Goal: Navigation & Orientation: Find specific page/section

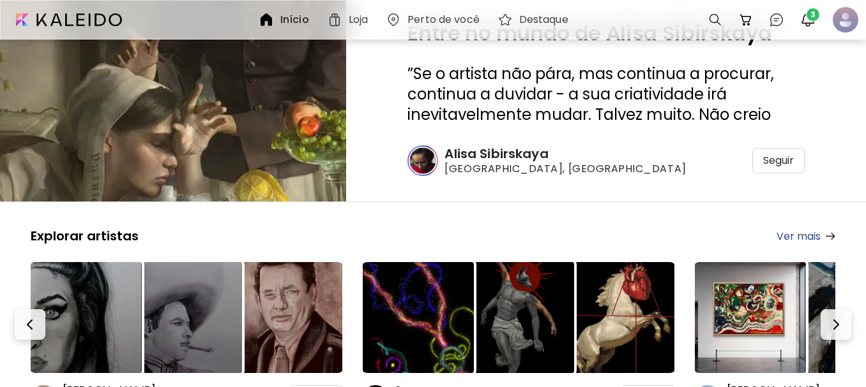
scroll to position [128, 0]
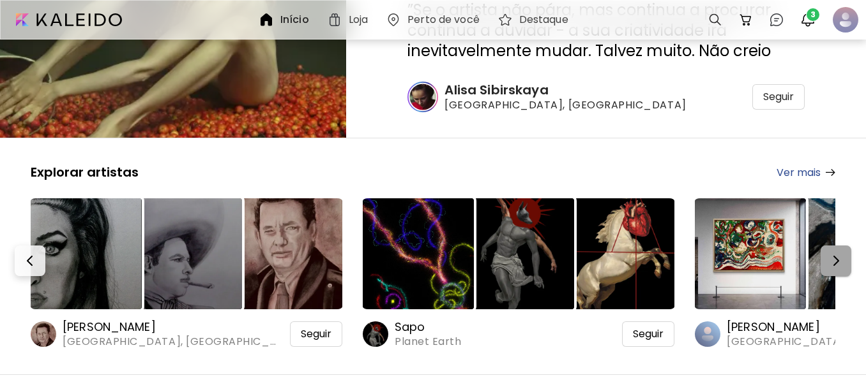
click at [843, 259] on img "button" at bounding box center [835, 260] width 15 height 15
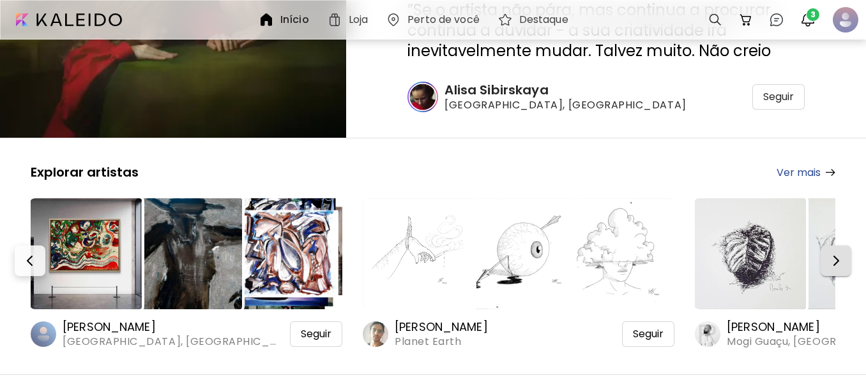
click at [839, 263] on img "button" at bounding box center [835, 260] width 15 height 15
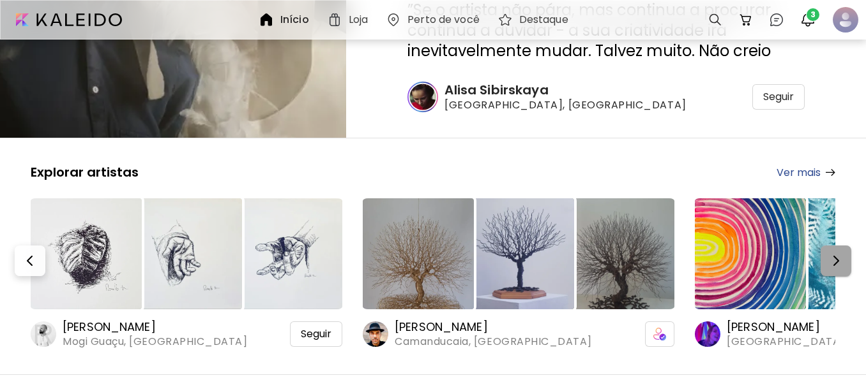
click at [843, 262] on img "button" at bounding box center [835, 260] width 15 height 15
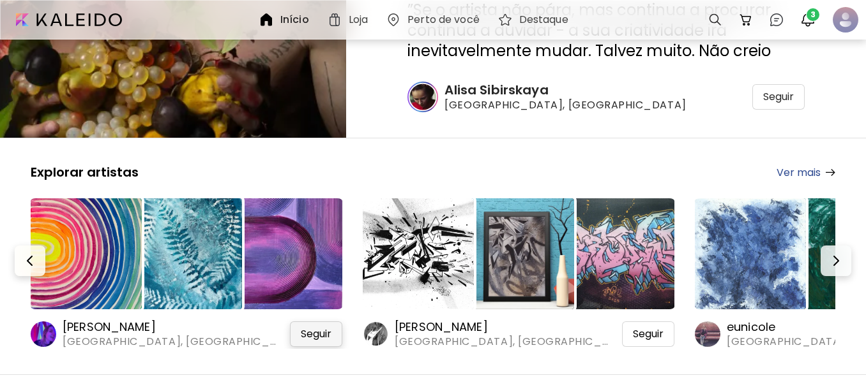
click at [320, 332] on span "Seguir" at bounding box center [316, 334] width 31 height 13
click at [125, 257] on img at bounding box center [86, 254] width 111 height 111
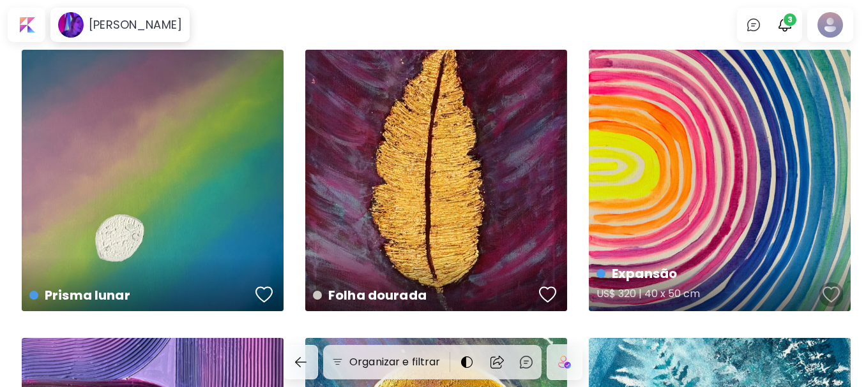
click at [830, 294] on div "button" at bounding box center [831, 294] width 18 height 19
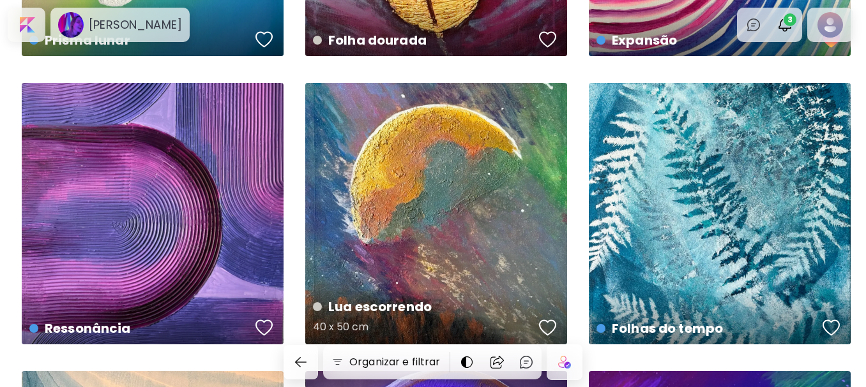
scroll to position [319, 0]
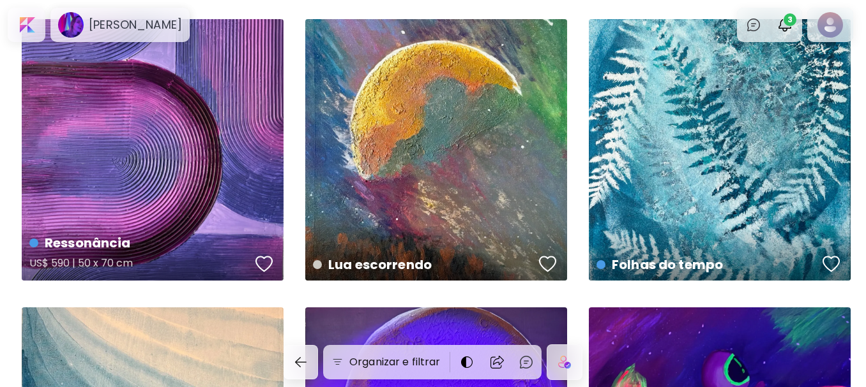
click at [262, 263] on div "button" at bounding box center [264, 264] width 18 height 19
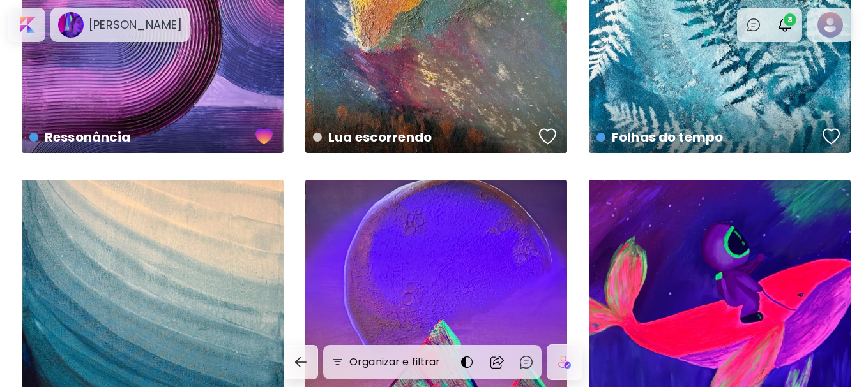
scroll to position [571, 0]
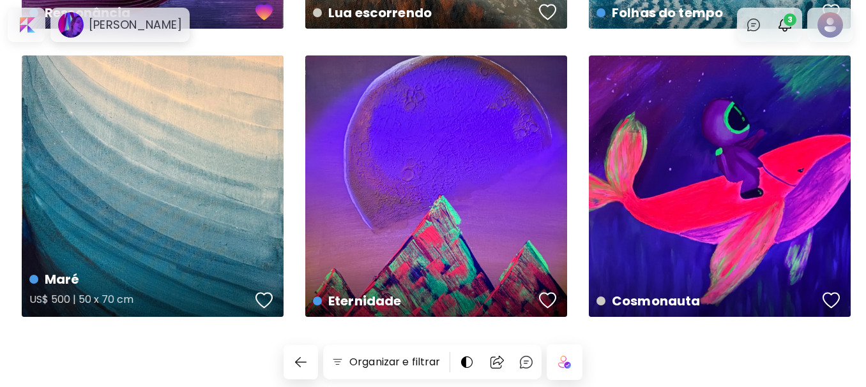
click at [262, 299] on div "button" at bounding box center [264, 300] width 18 height 19
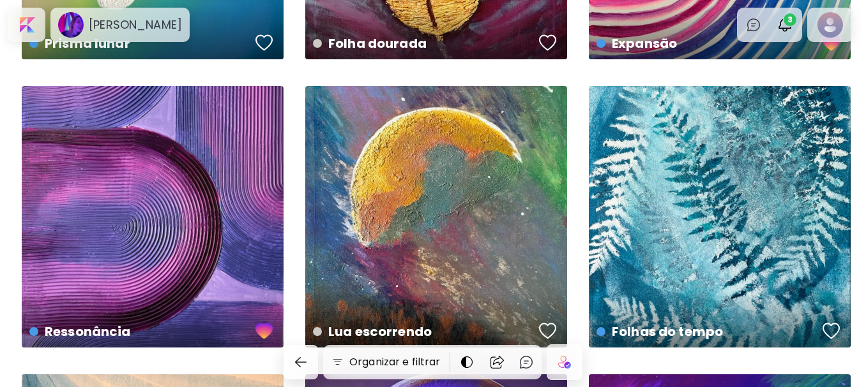
scroll to position [0, 0]
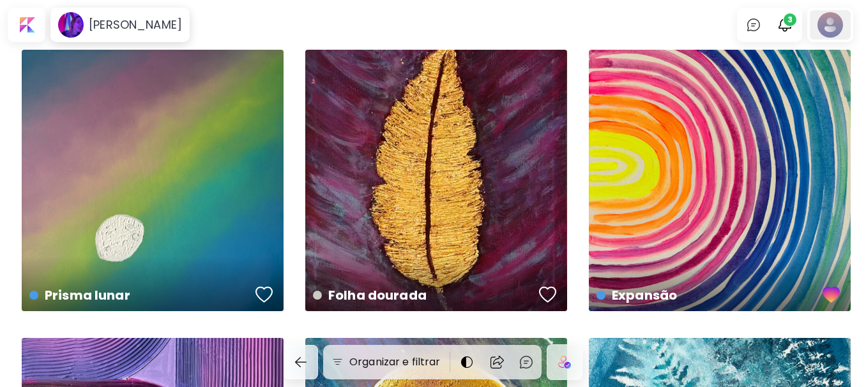
click at [832, 22] on div at bounding box center [829, 24] width 41 height 29
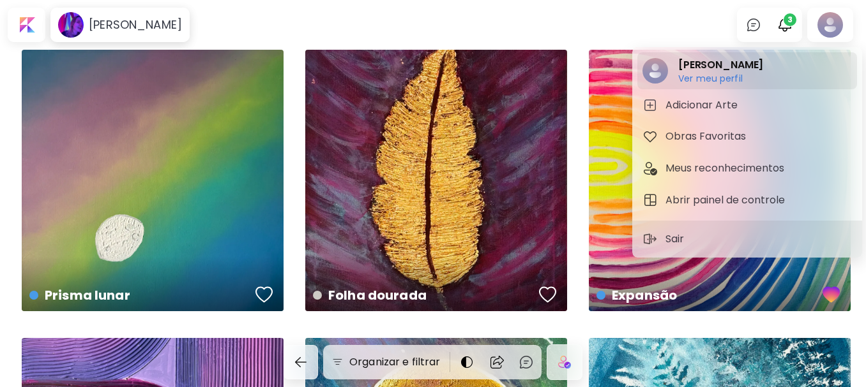
click at [700, 73] on h6 "Ver meu perfil" at bounding box center [720, 78] width 85 height 11
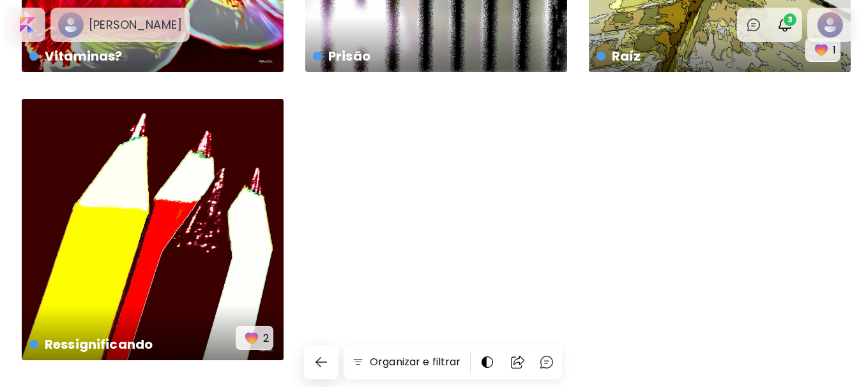
scroll to position [4825, 0]
